Goal: Transaction & Acquisition: Purchase product/service

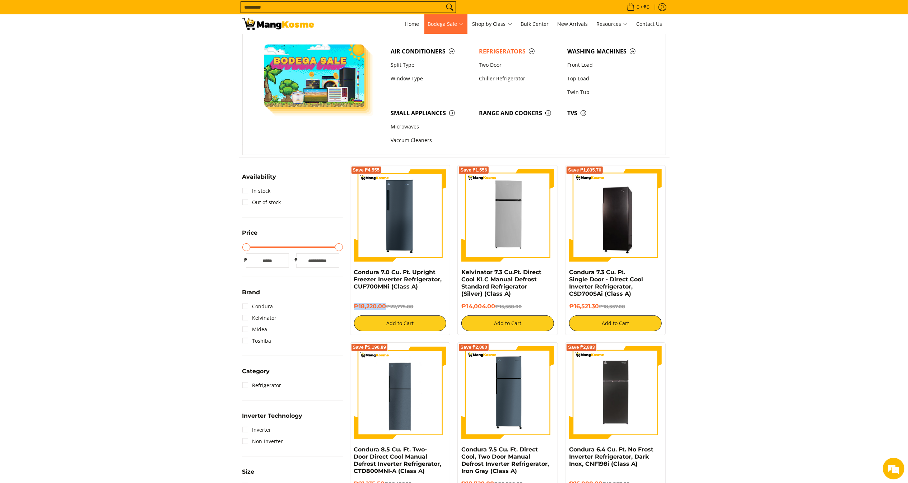
click at [458, 23] on span "Bodega Sale" at bounding box center [446, 24] width 36 height 9
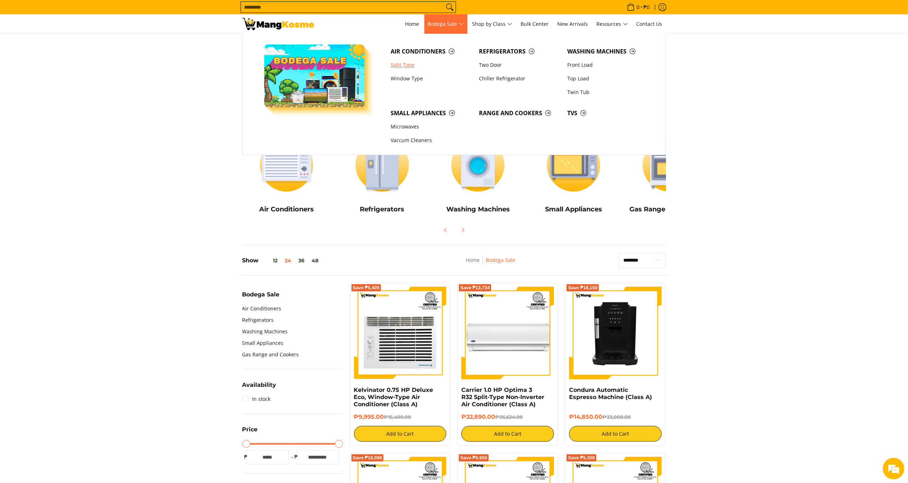
click at [418, 61] on link "Split Type" at bounding box center [431, 65] width 88 height 14
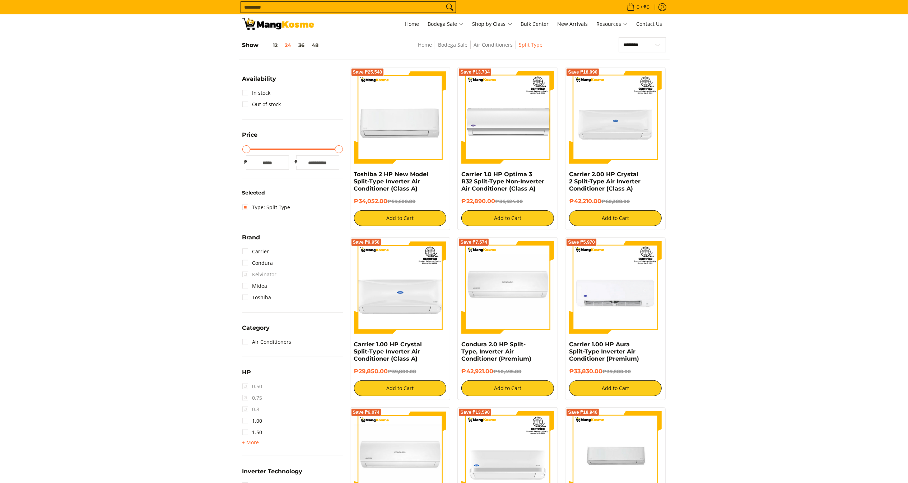
scroll to position [125, 0]
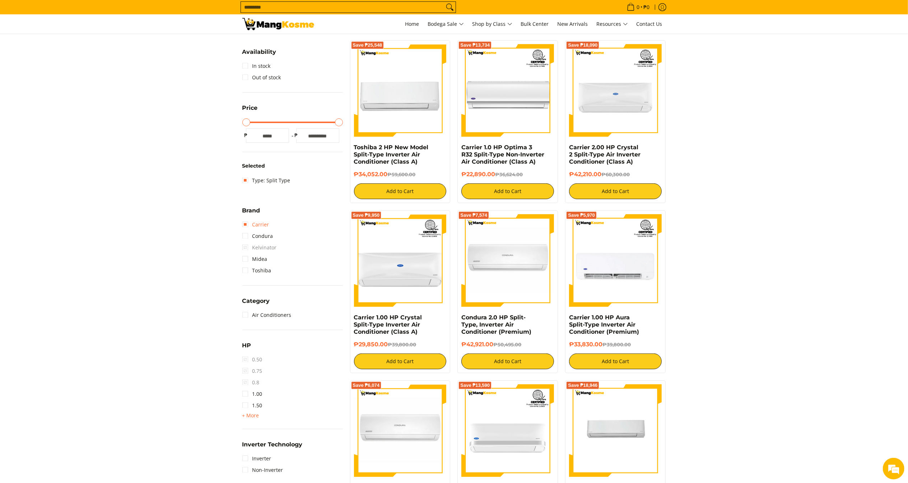
click at [259, 224] on link "Carrier" at bounding box center [255, 224] width 27 height 11
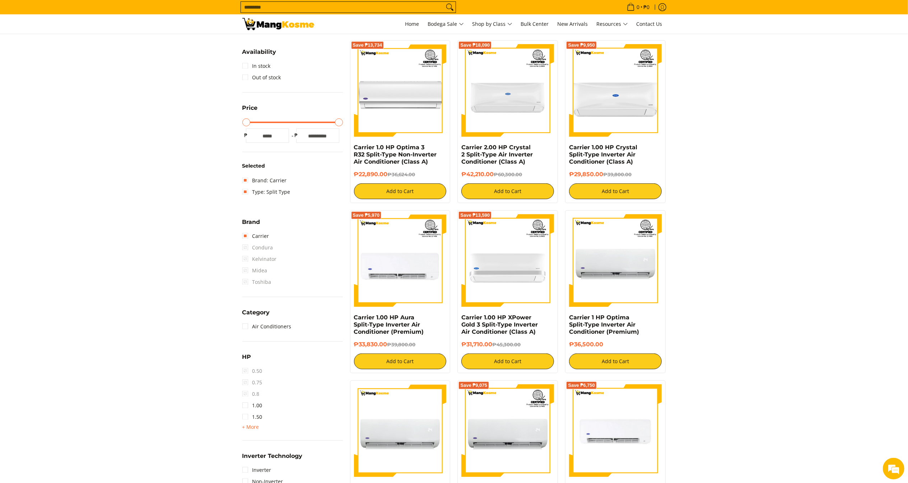
scroll to position [101, 0]
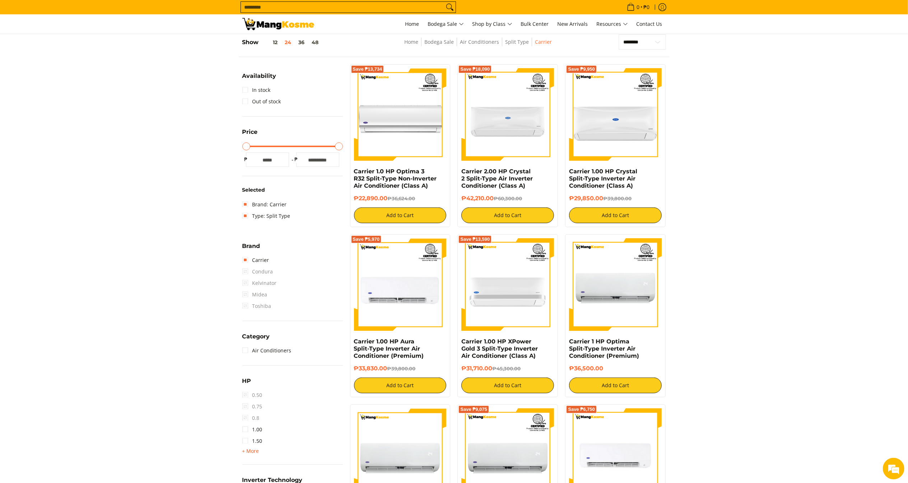
click at [254, 453] on span "+ More" at bounding box center [250, 452] width 17 height 6
click at [256, 452] on link "2.00" at bounding box center [252, 452] width 20 height 11
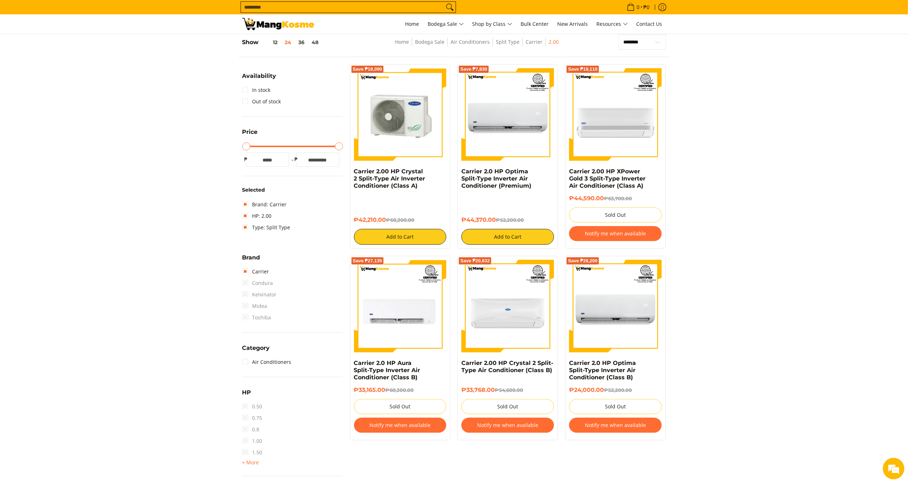
click at [419, 121] on img at bounding box center [400, 114] width 93 height 93
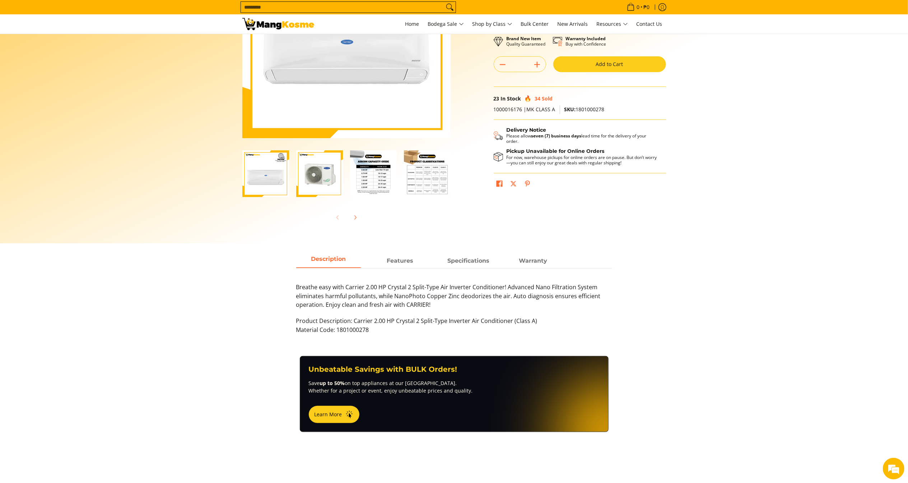
scroll to position [131, 0]
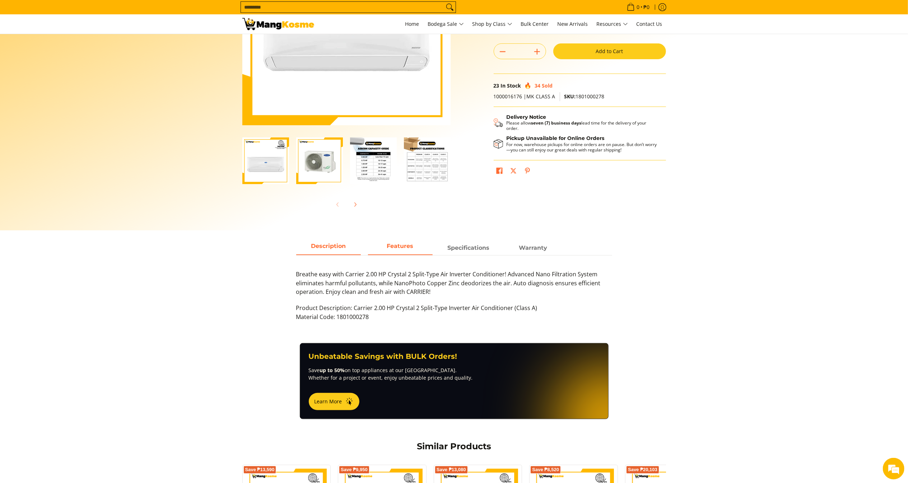
click at [390, 251] on span "Features" at bounding box center [400, 248] width 65 height 13
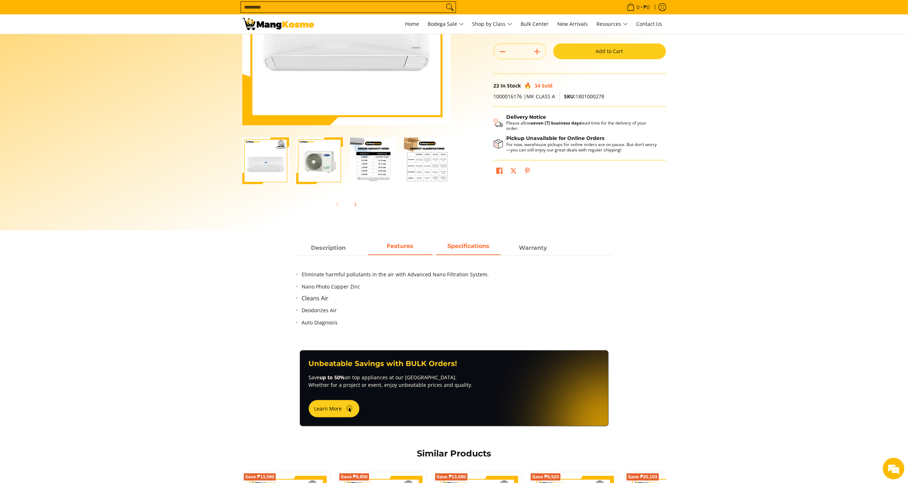
click at [475, 249] on span "Specifications" at bounding box center [468, 248] width 65 height 13
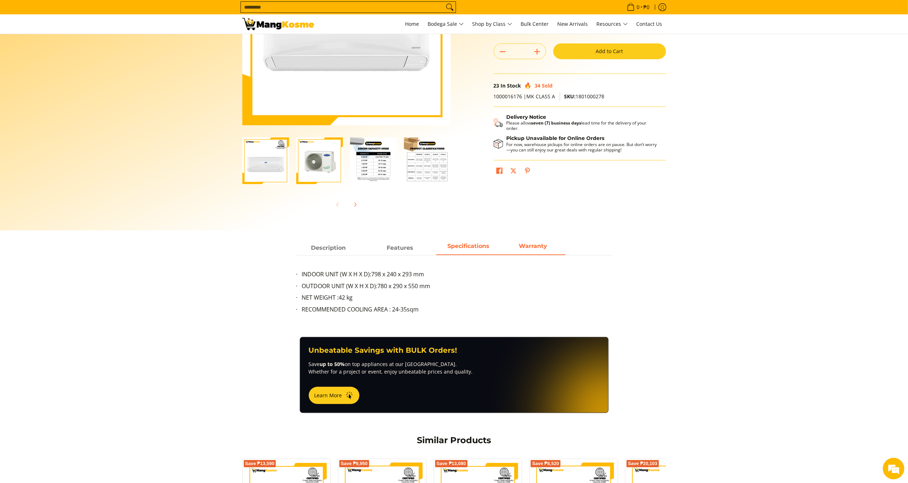
click at [532, 243] on strong "Warranty" at bounding box center [533, 246] width 28 height 7
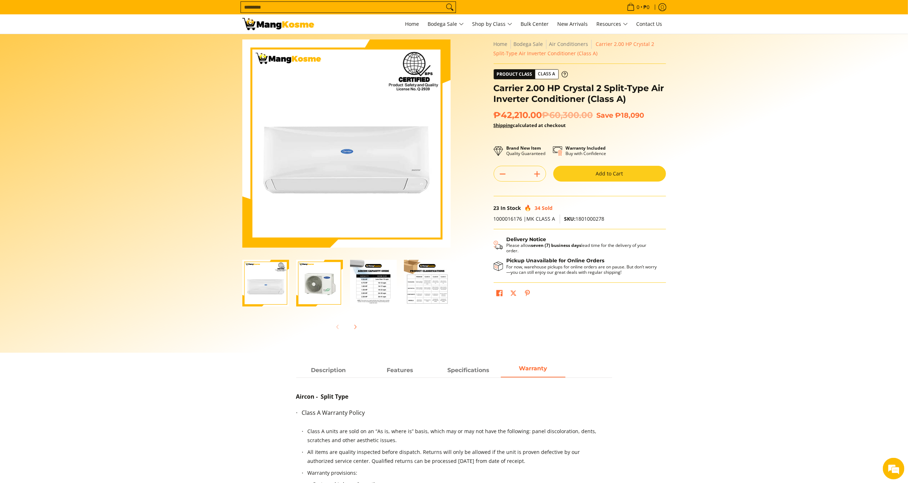
scroll to position [0, 0]
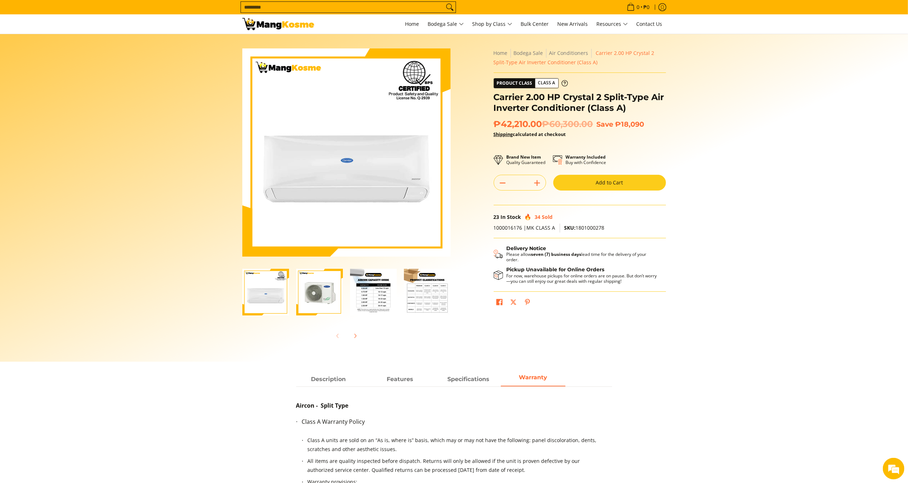
drag, startPoint x: 497, startPoint y: 97, endPoint x: 692, endPoint y: 118, distance: 196.1
click at [692, 118] on section "Skip to Main Content Enable zoom Disable zoom Enable zoom Disable zoom Enable z…" at bounding box center [454, 198] width 908 height 328
drag, startPoint x: 606, startPoint y: 99, endPoint x: 590, endPoint y: 104, distance: 16.7
click at [590, 104] on h1 "Carrier 2.00 HP Crystal 2 Split-Type Air Inverter Conditioner (Class A)" at bounding box center [580, 103] width 172 height 22
click at [628, 101] on h1 "Carrier 2.00 HP Crystal 2 Split-Type Air Inverter Conditioner (Class A)" at bounding box center [580, 103] width 172 height 22
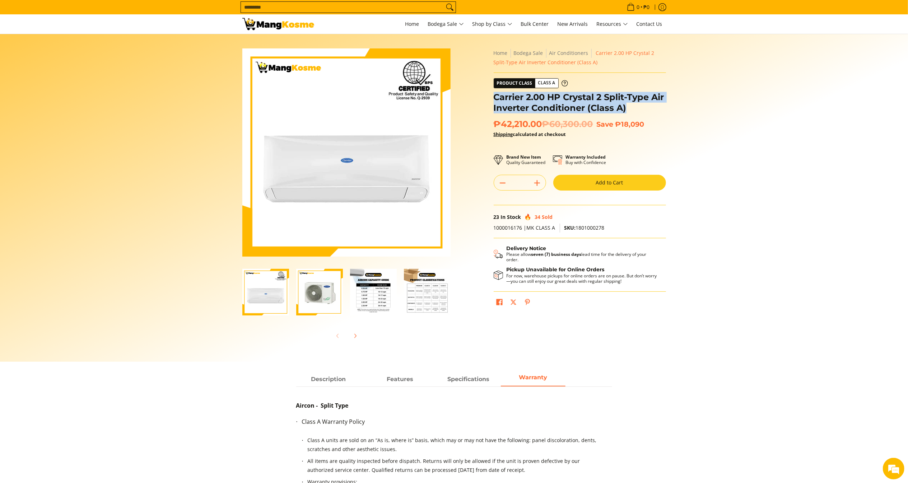
drag, startPoint x: 631, startPoint y: 106, endPoint x: 495, endPoint y: 96, distance: 136.8
click at [496, 96] on h1 "Carrier 2.00 HP Crystal 2 Split-Type Air Inverter Conditioner (Class A)" at bounding box center [580, 103] width 172 height 22
copy h1 "Carrier 2.00 HP Crystal 2 Split-Type Air Inverter Conditioner (Class A)"
click at [858, 300] on section "Skip to Main Content Enable zoom Disable zoom Enable zoom Disable zoom Enable z…" at bounding box center [454, 198] width 908 height 328
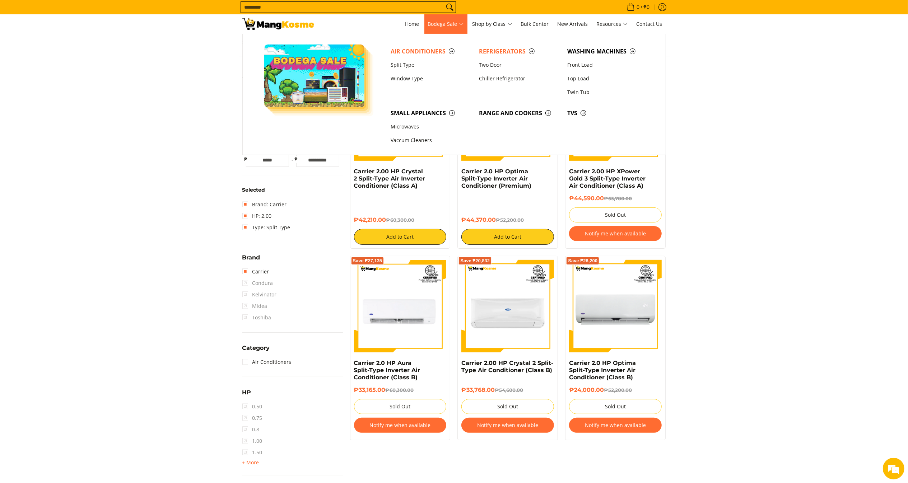
click at [532, 52] on span "Refrigerators" at bounding box center [519, 51] width 81 height 9
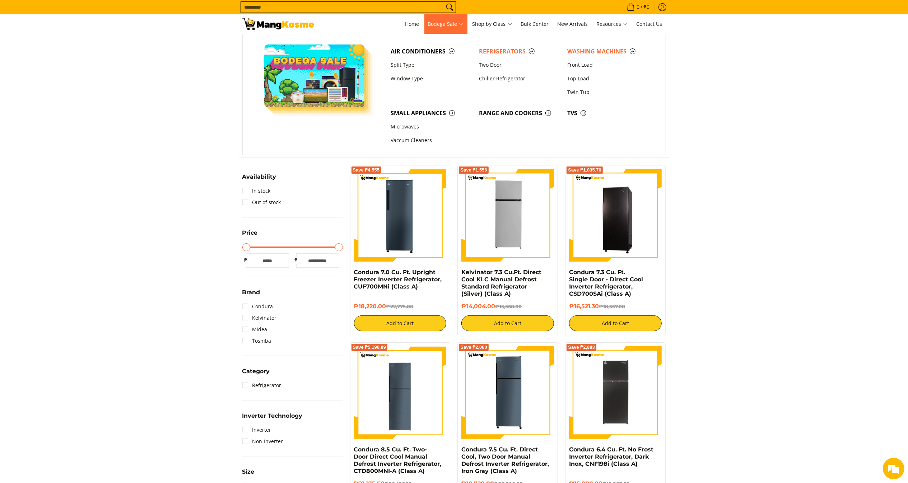
click at [602, 54] on span "Washing Machines" at bounding box center [607, 51] width 81 height 9
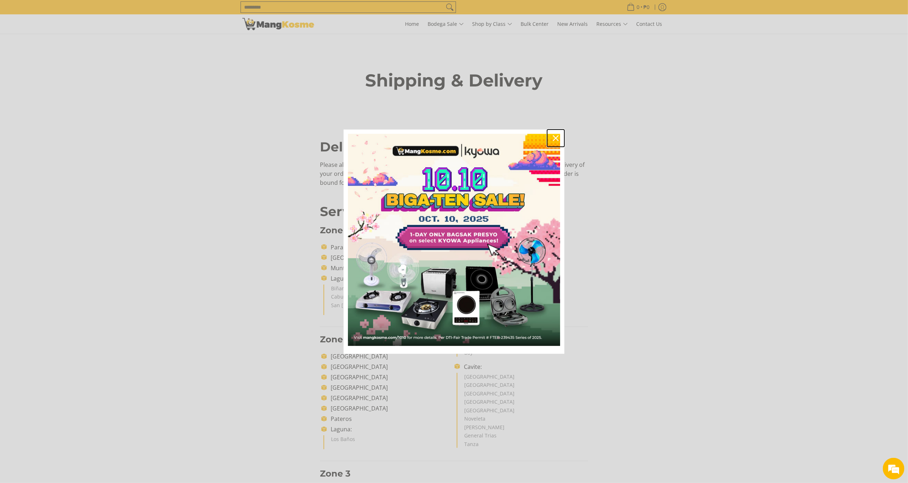
click at [555, 139] on icon "close icon" at bounding box center [556, 138] width 6 height 6
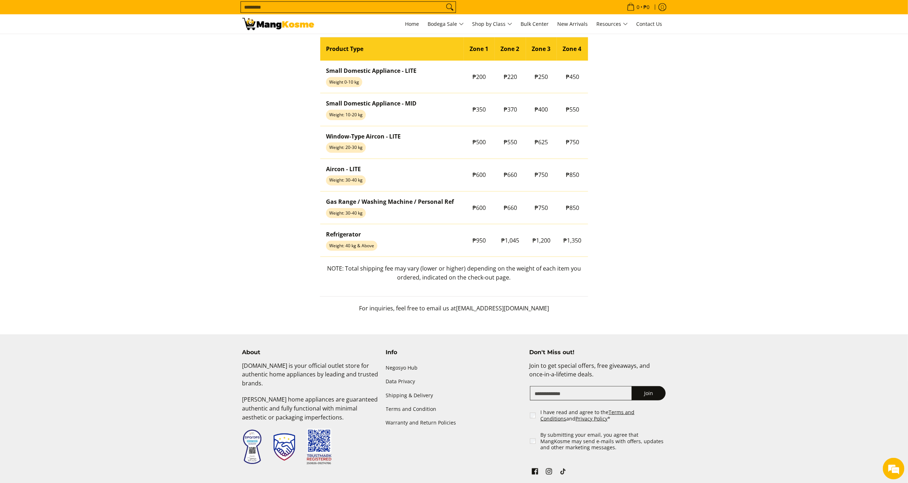
scroll to position [617, 0]
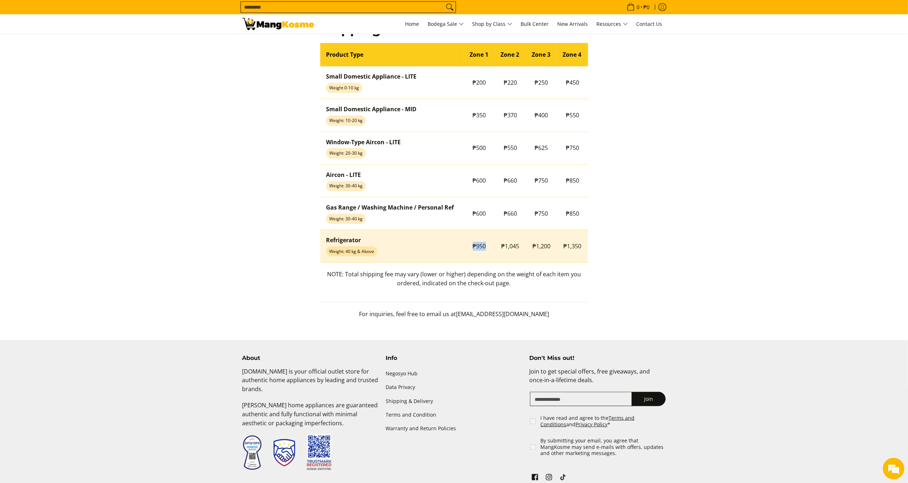
drag, startPoint x: 469, startPoint y: 248, endPoint x: 497, endPoint y: 248, distance: 28.4
click at [497, 248] on tr "Refrigerator Weight: 40 kg & Above ₱950 ₱1,045 ₱1,200 ₱1,350" at bounding box center [454, 246] width 268 height 33
